Goal: Information Seeking & Learning: Understand process/instructions

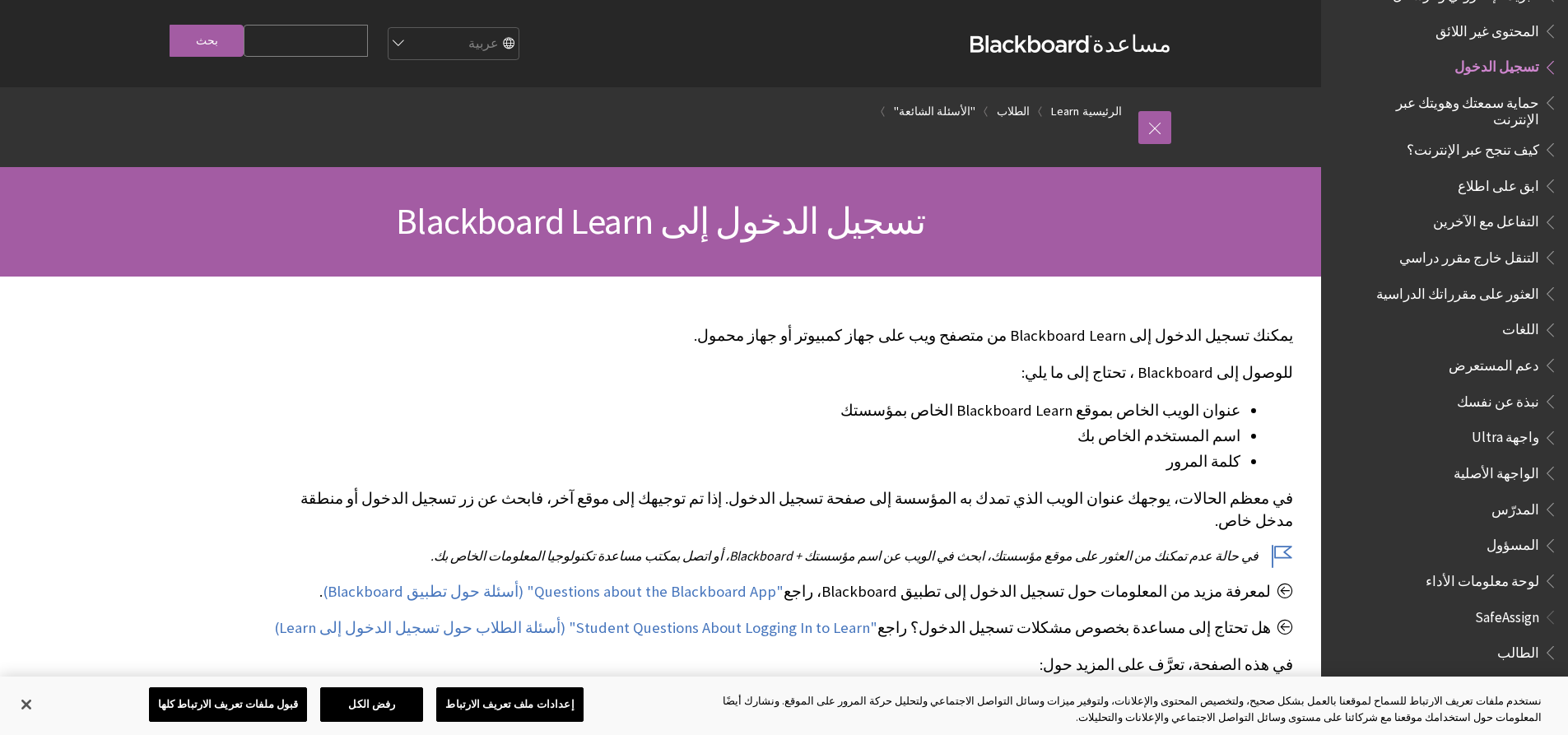
click at [1522, 54] on span "تسجيل الدخول" at bounding box center [1496, 65] width 85 height 22
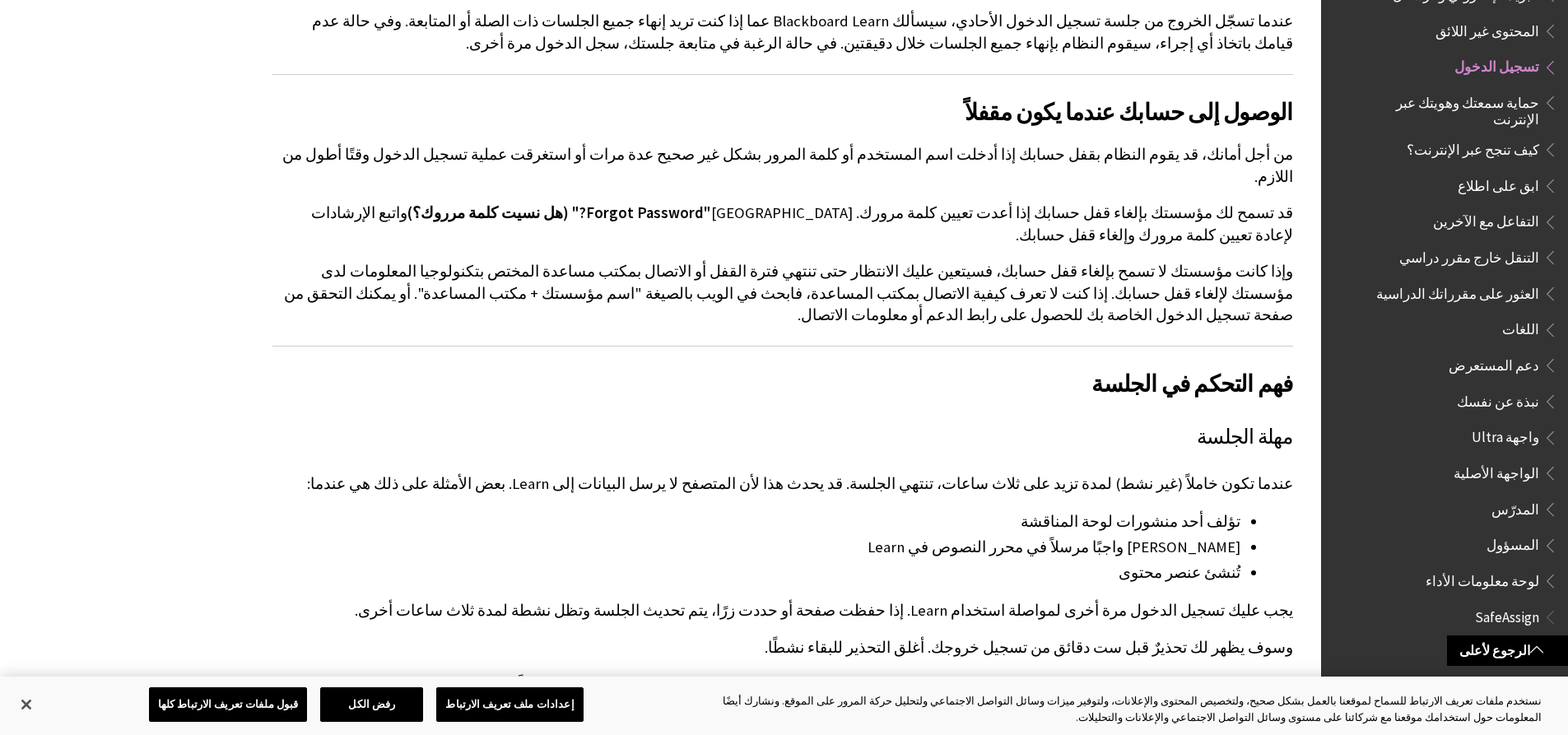
scroll to position [1975, 0]
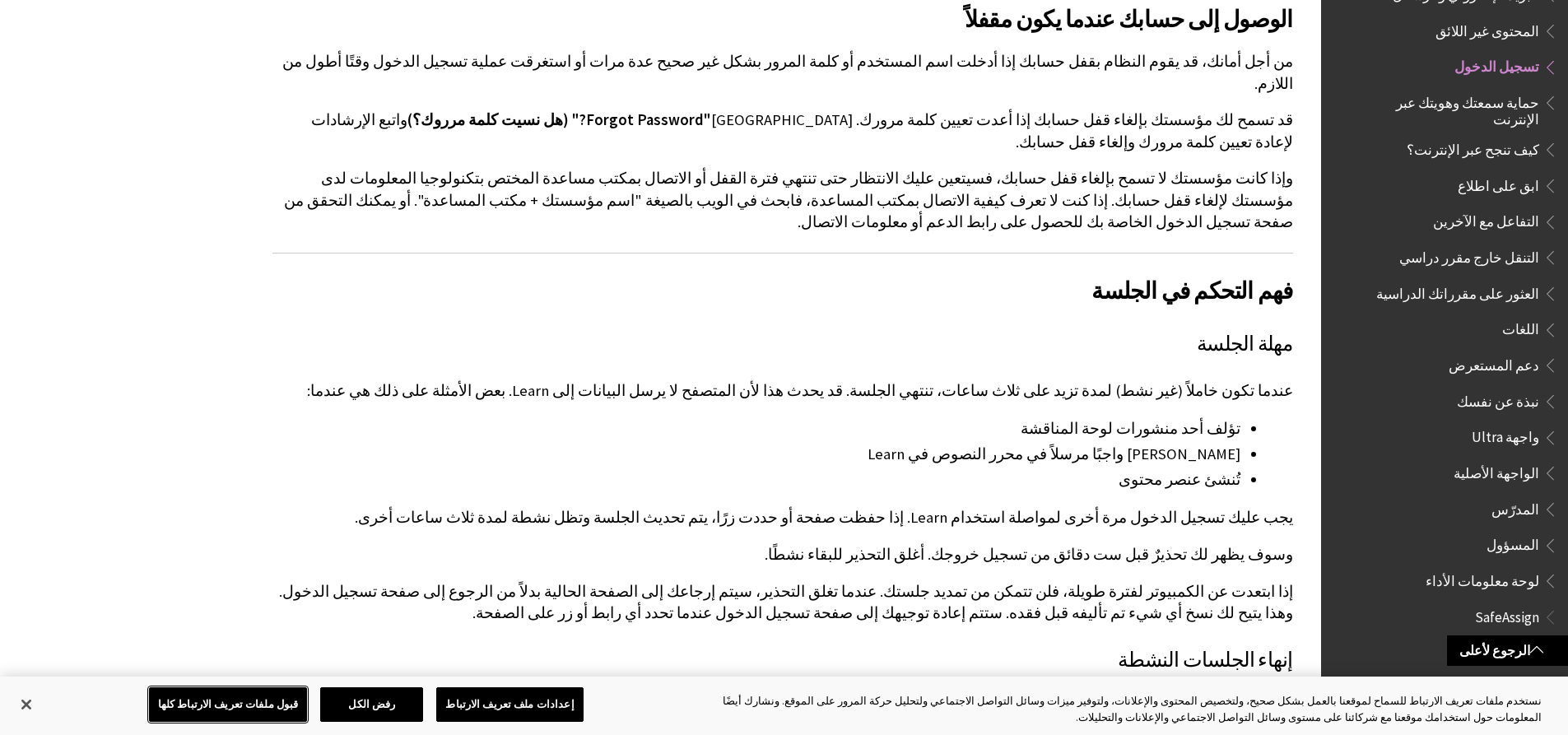
click at [284, 701] on button "قبول ملفات تعريف الارتباط كلها" at bounding box center [228, 704] width 158 height 35
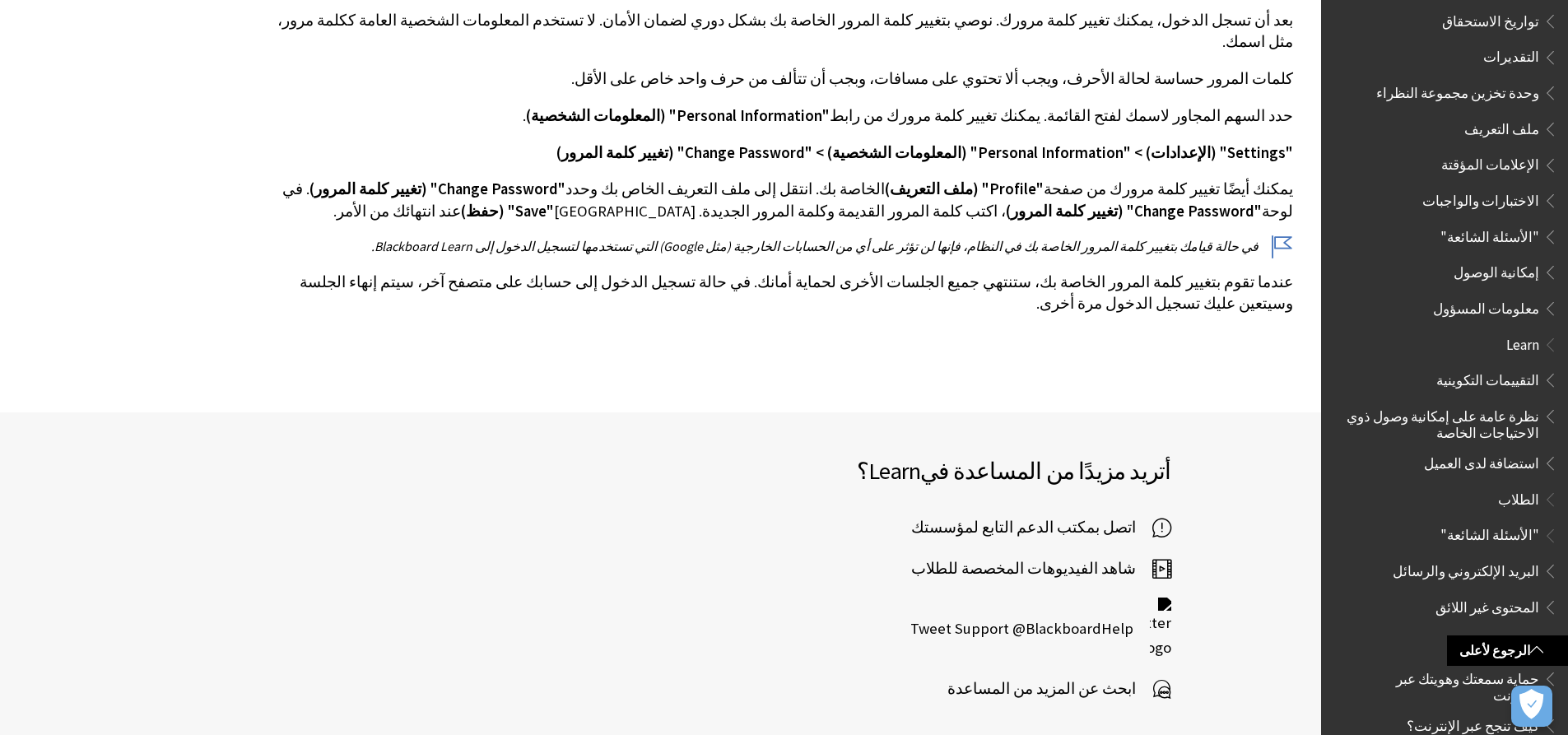
scroll to position [809, 0]
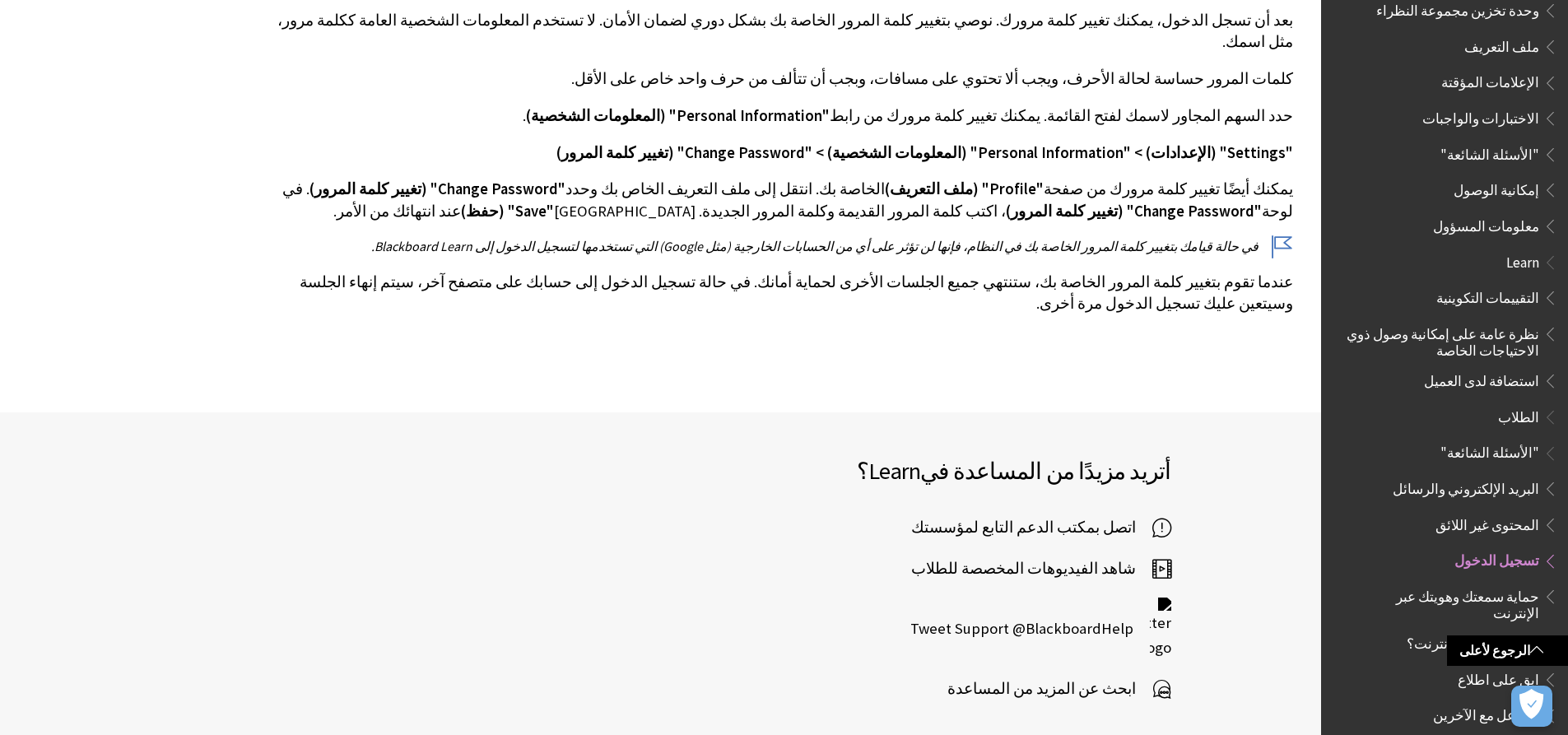
click at [1507, 548] on span "تسجيل الدخول" at bounding box center [1496, 559] width 85 height 22
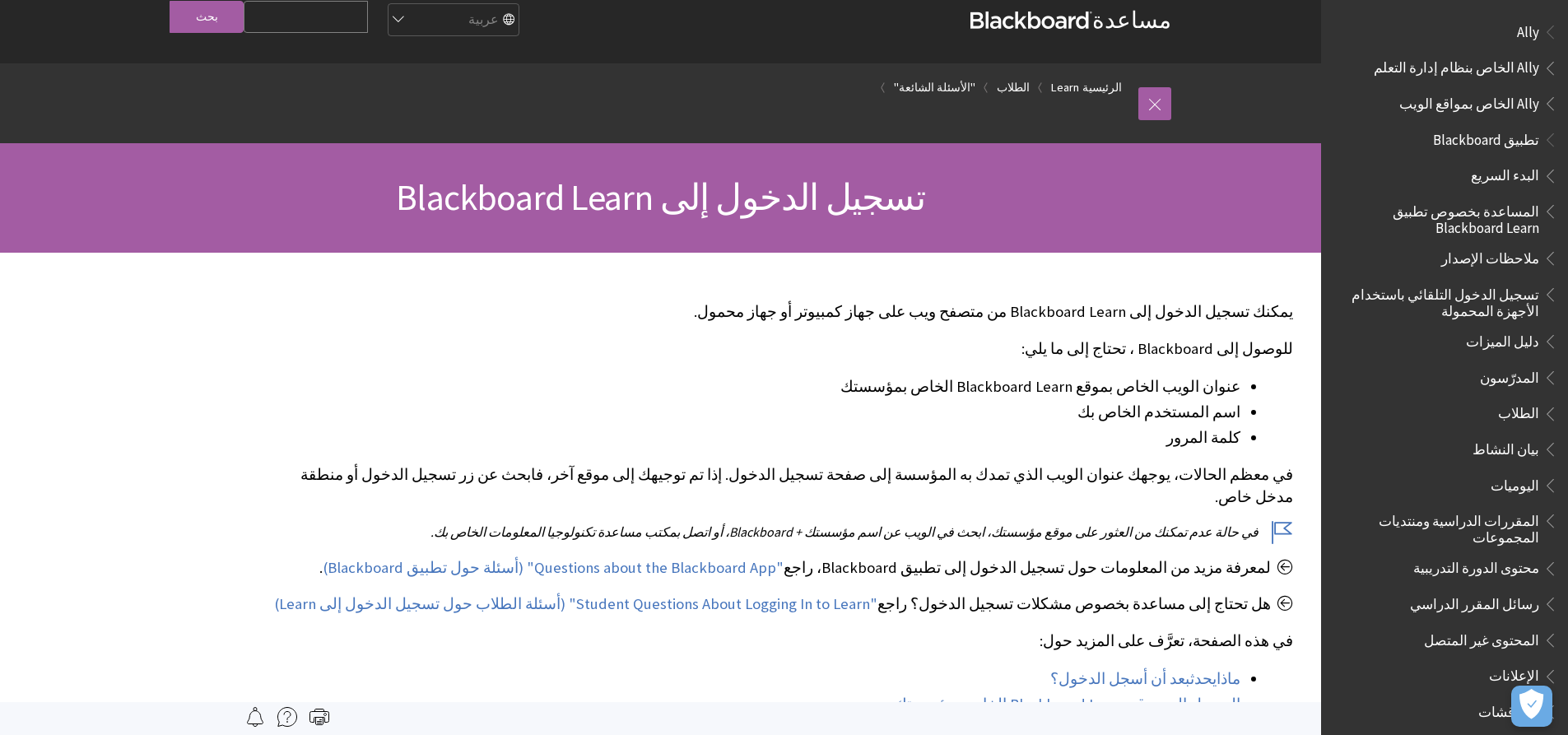
scroll to position [0, 0]
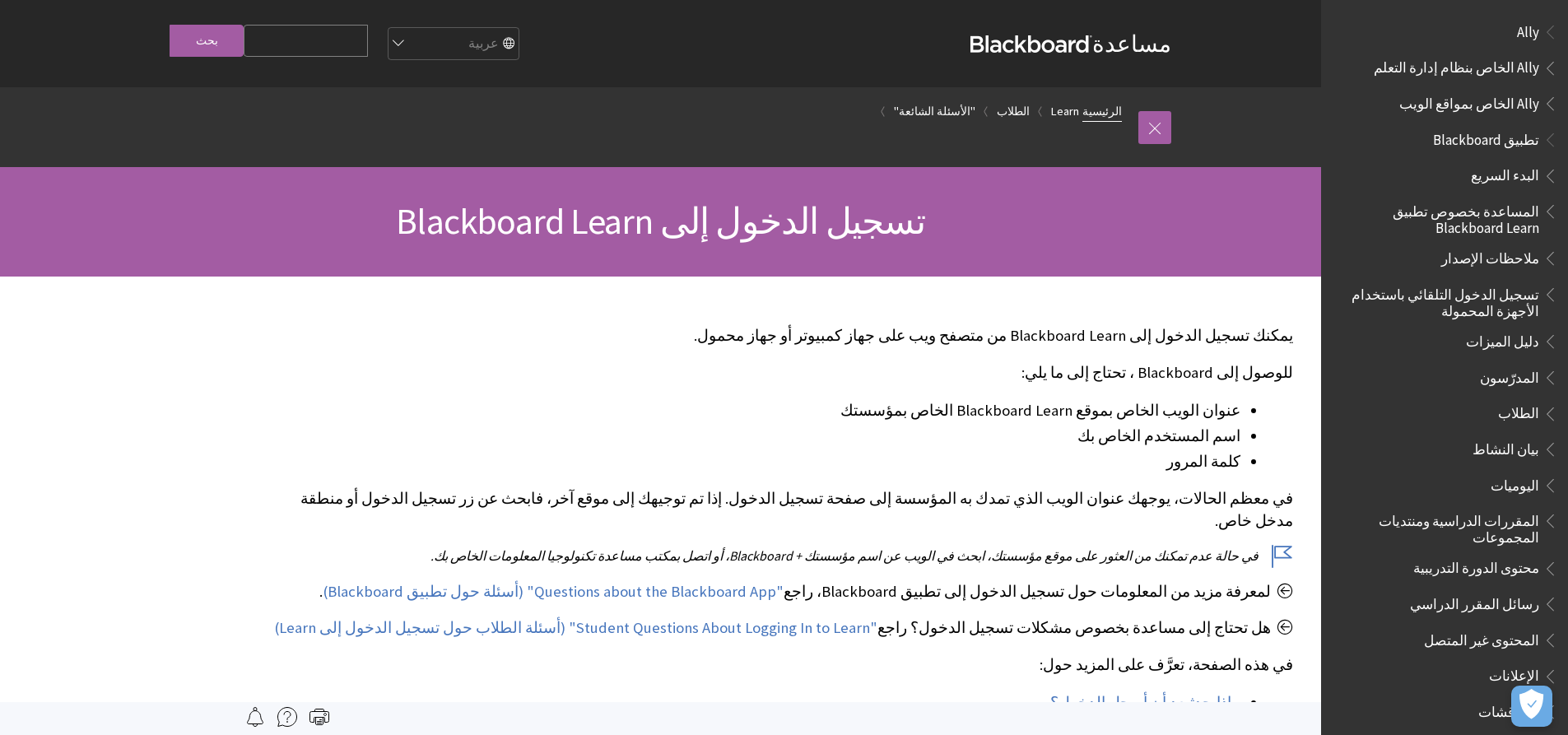
click at [1116, 107] on link "الرئيسية" at bounding box center [1103, 112] width 40 height 21
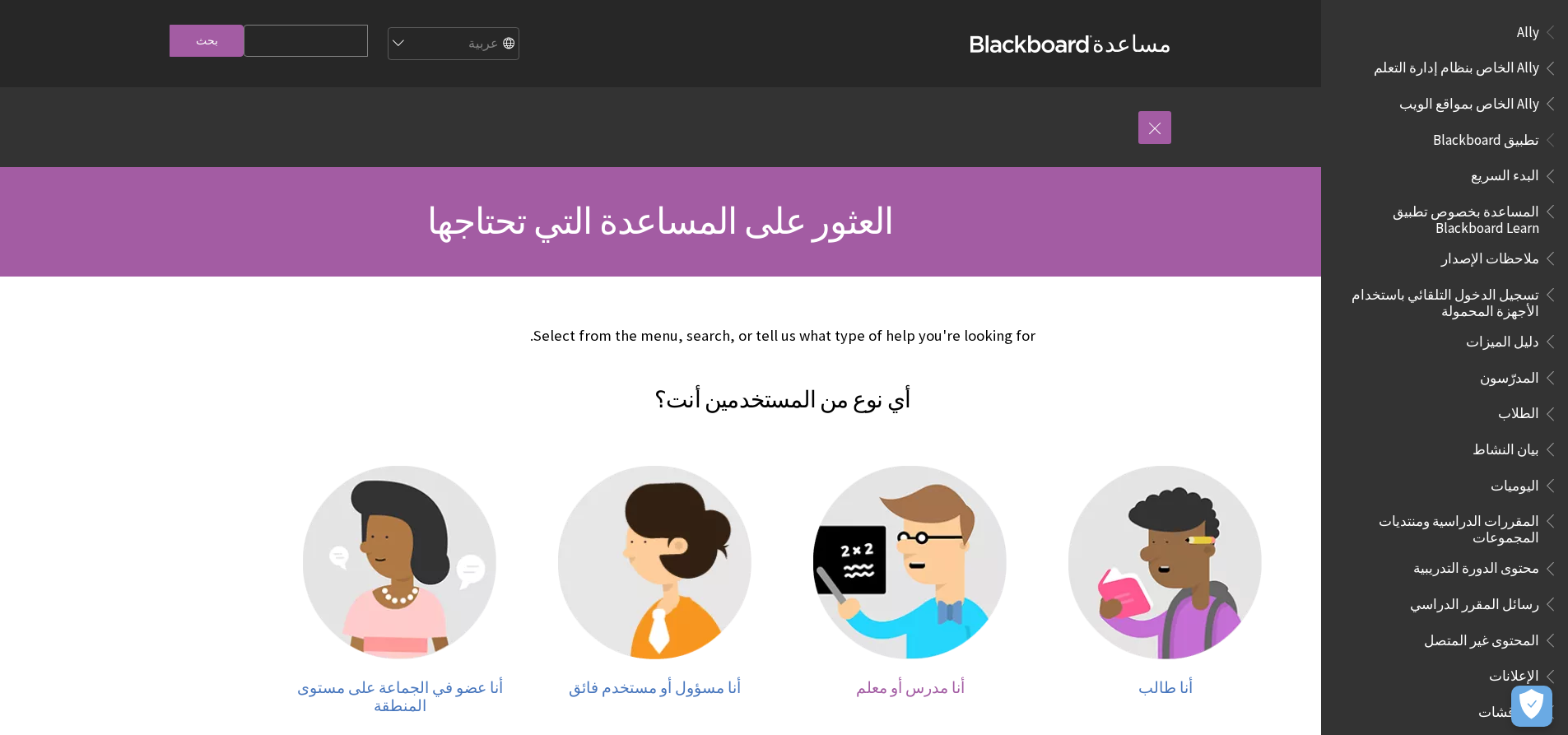
click at [940, 594] on img at bounding box center [910, 563] width 193 height 193
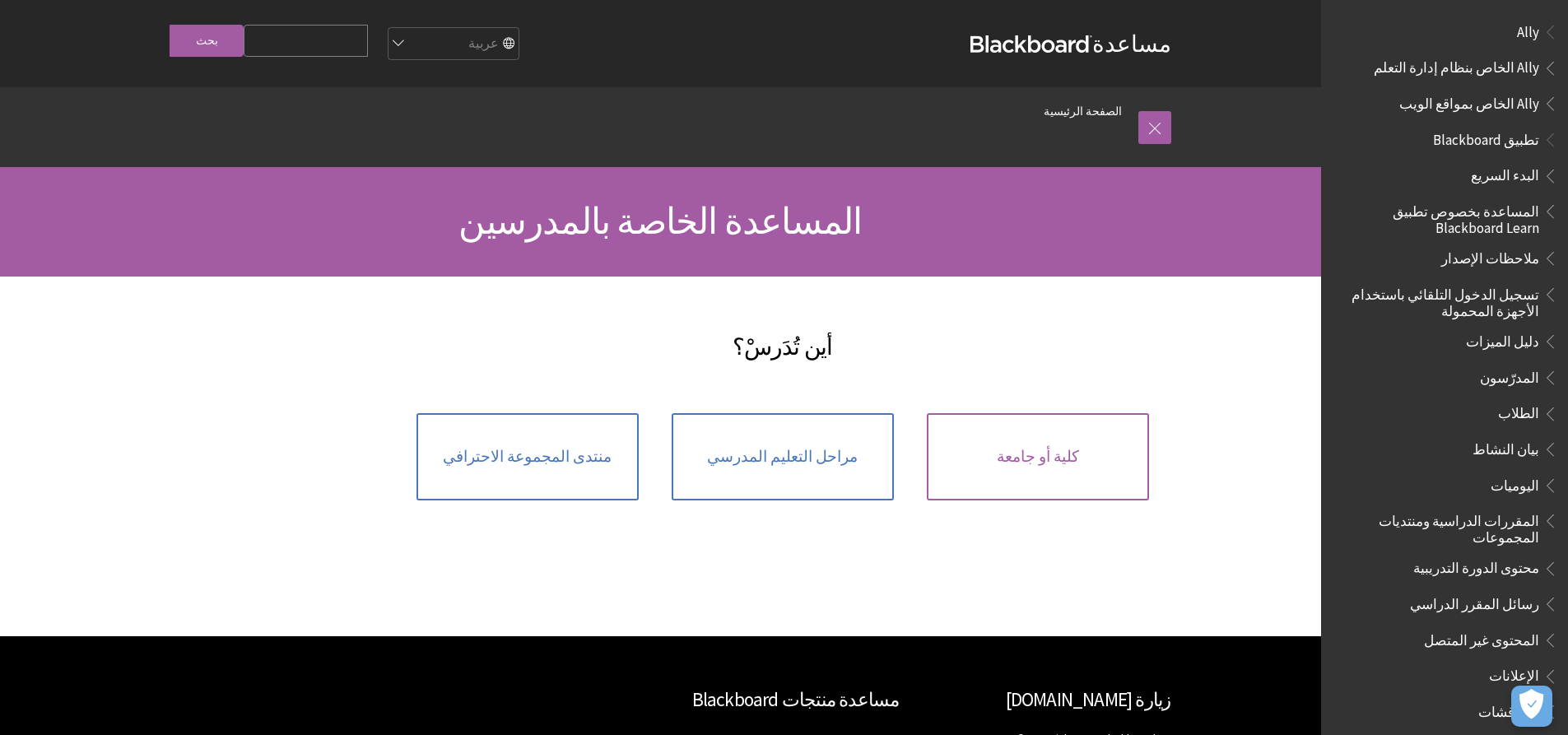
click at [970, 476] on link "كلية أو جامعة" at bounding box center [1037, 457] width 222 height 88
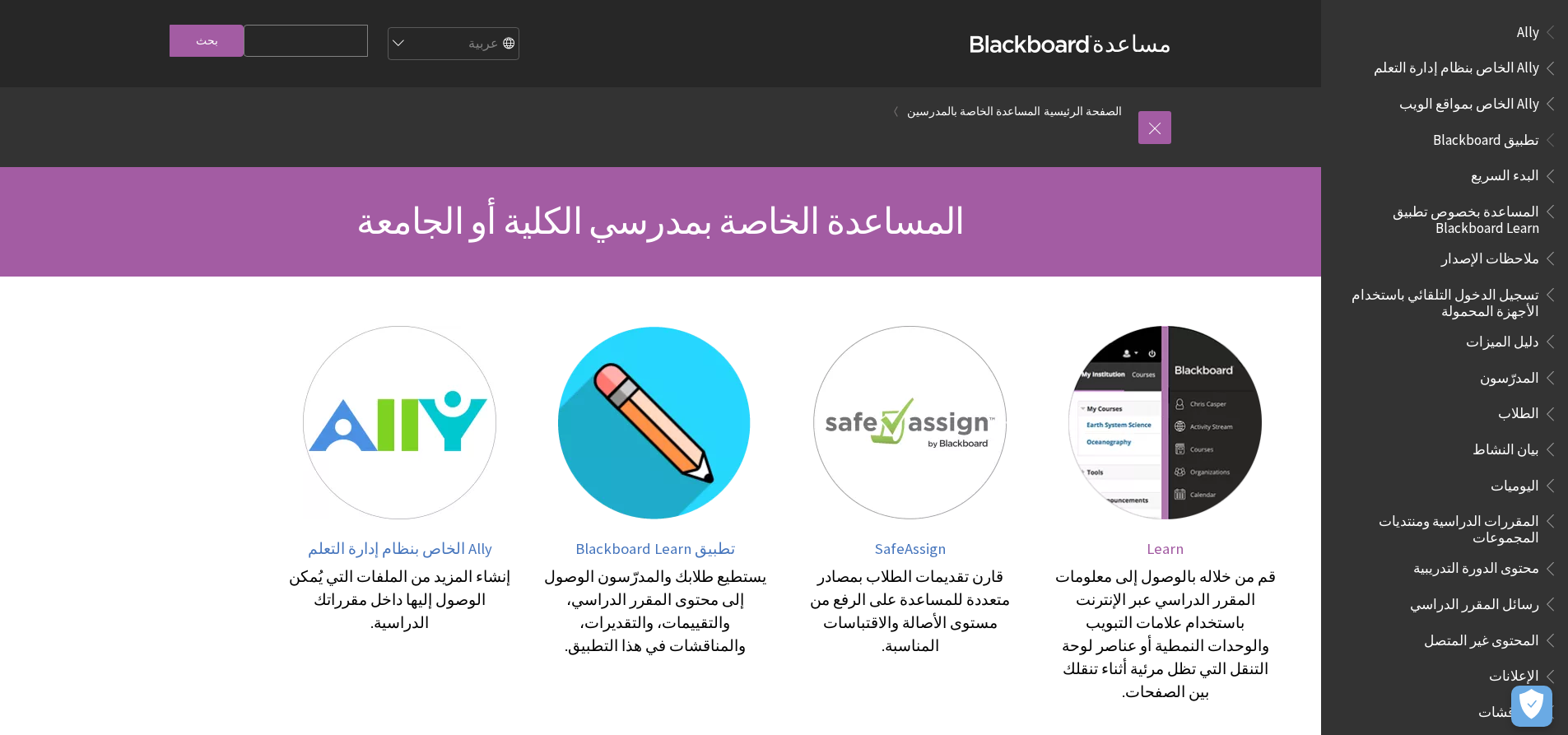
click at [1174, 544] on span "Learn" at bounding box center [1165, 548] width 37 height 19
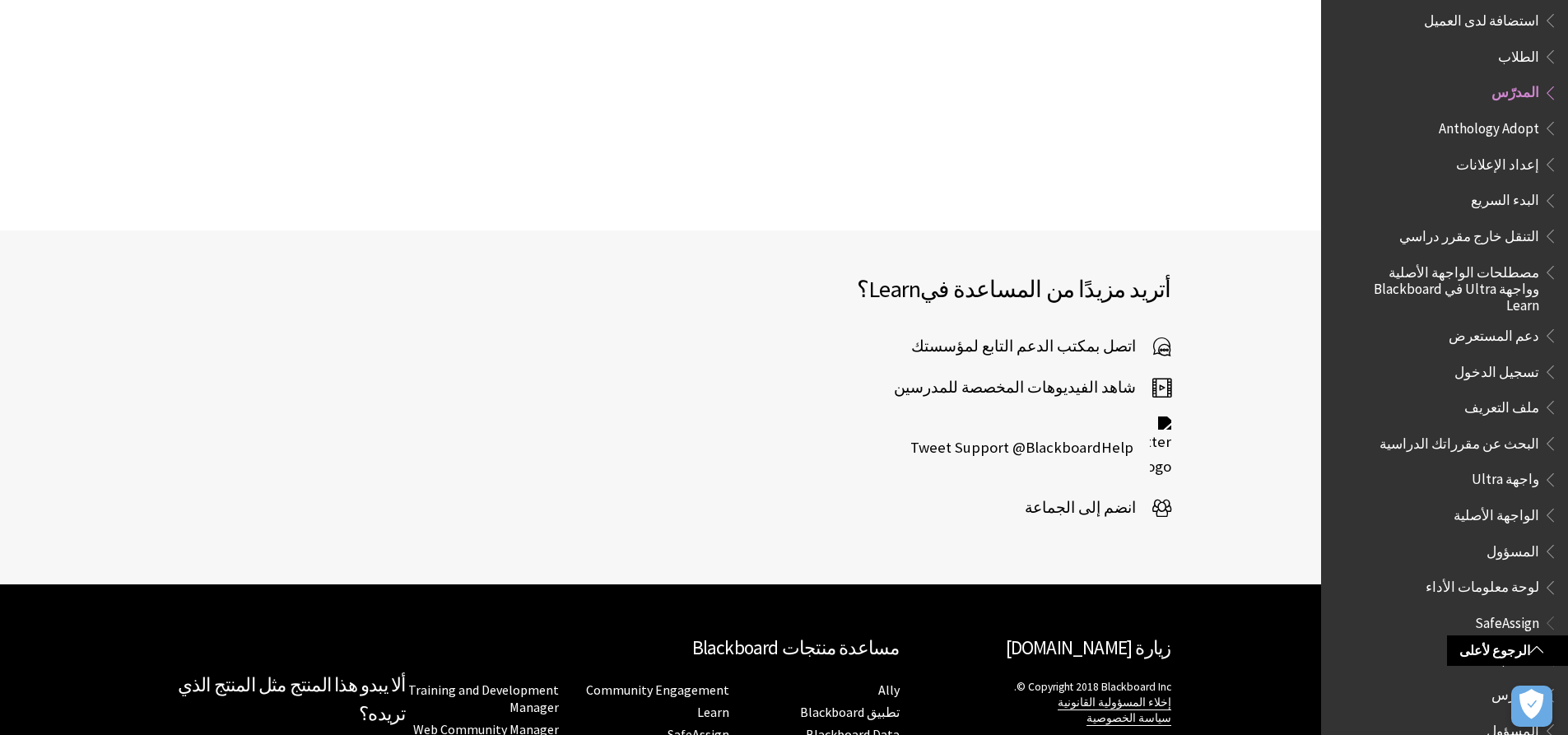
scroll to position [1481, 0]
